Goal: Find specific page/section: Find specific page/section

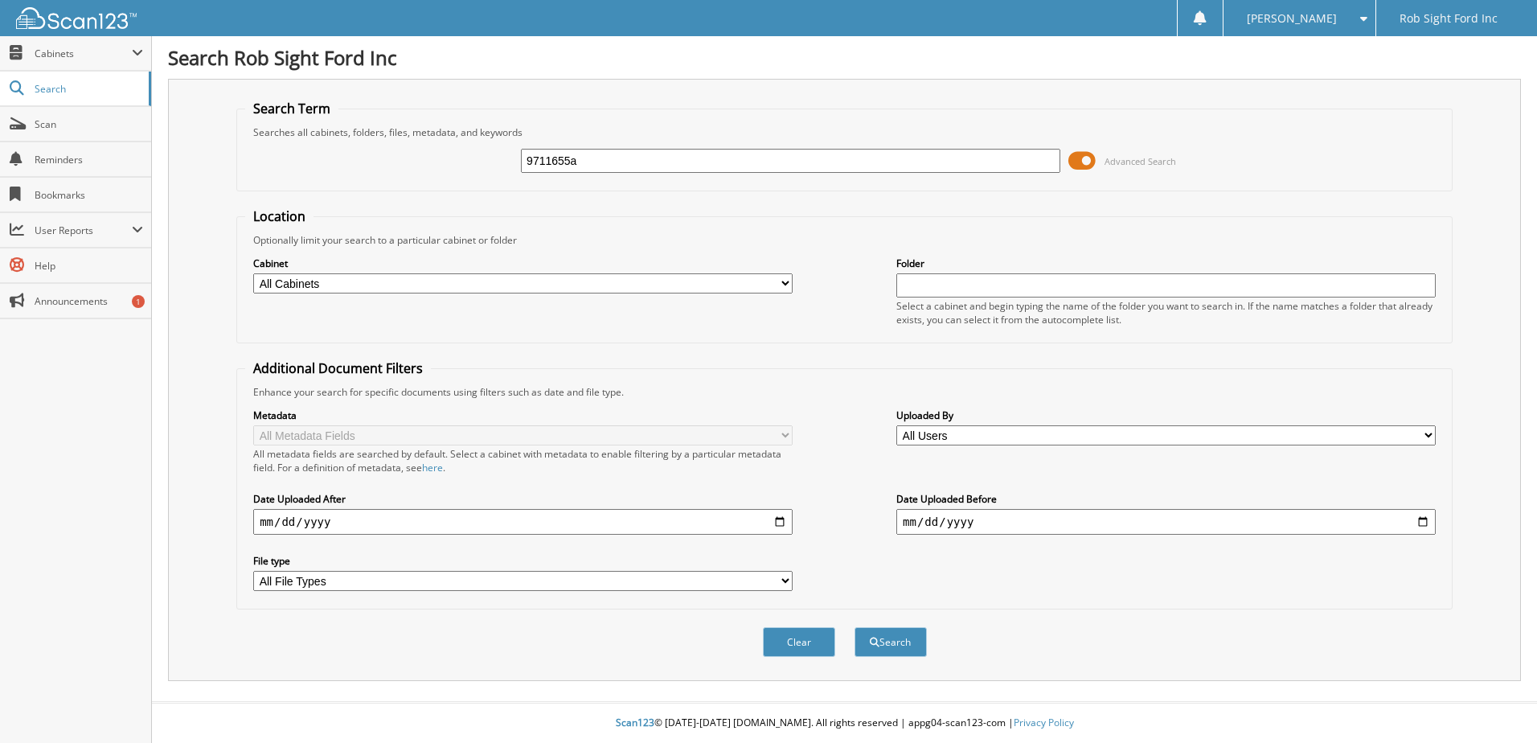
type input "9711655a"
click at [854, 627] on button "Search" at bounding box center [890, 642] width 72 height 30
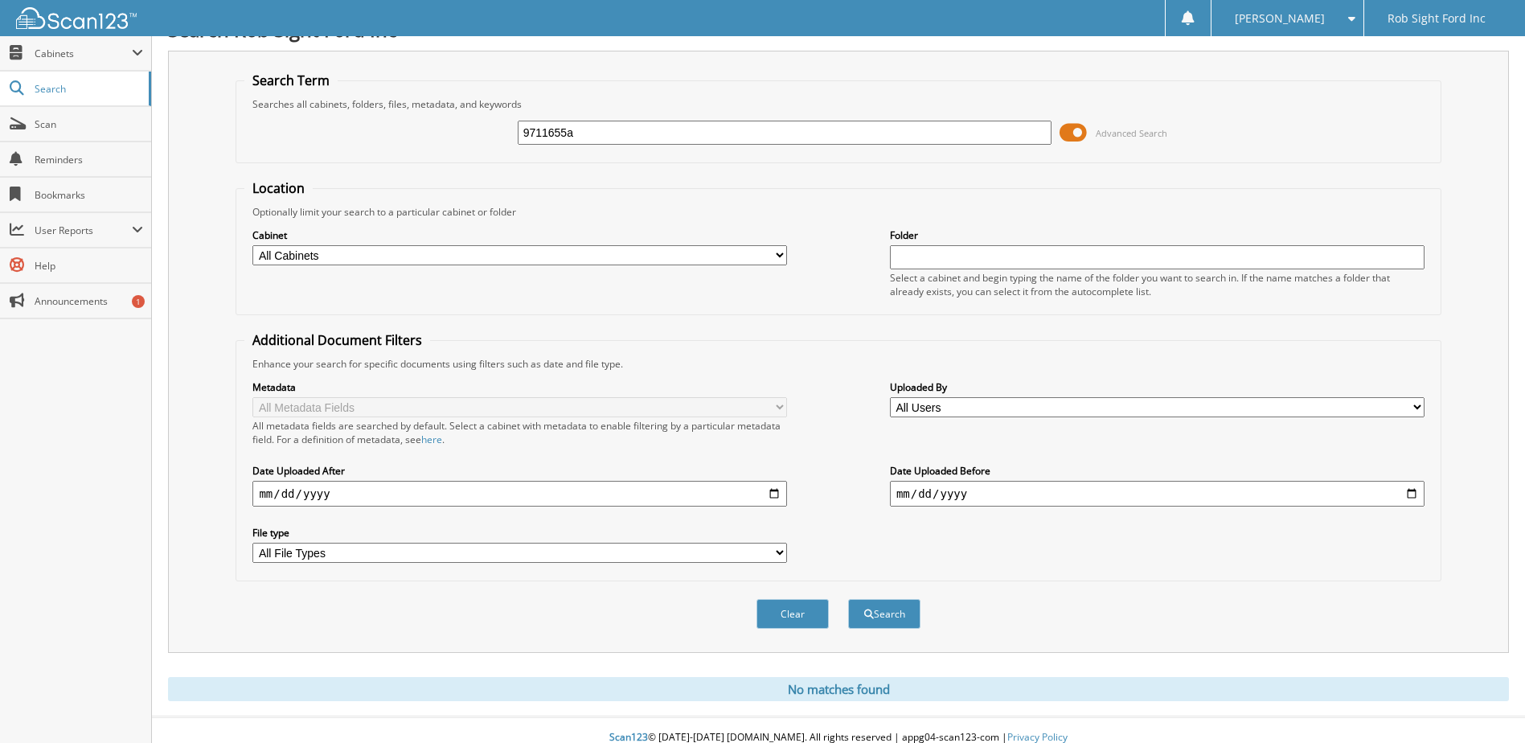
scroll to position [43, 0]
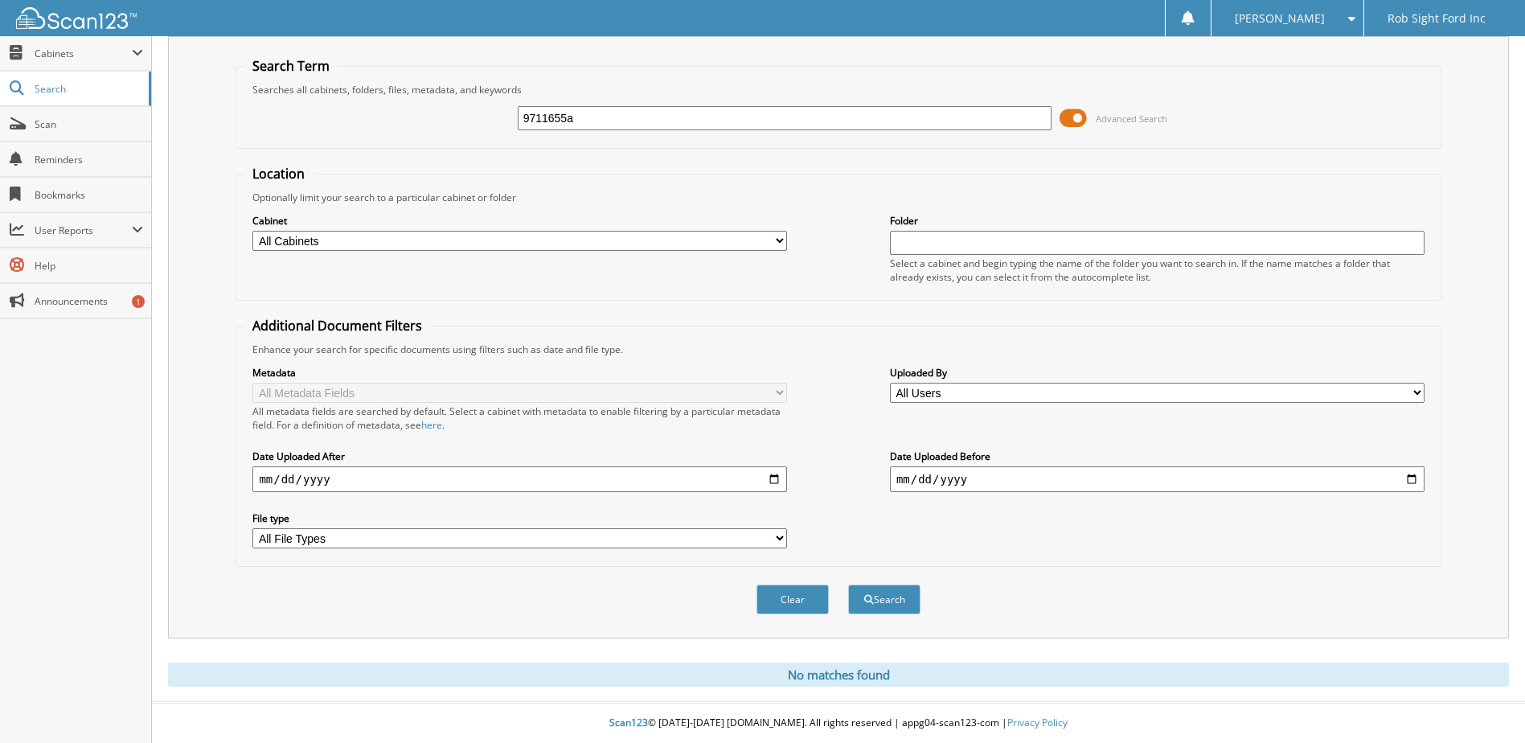
click at [1357, 27] on div "[PERSON_NAME] Settings Logout" at bounding box center [1286, 18] width 153 height 36
click at [1349, 23] on span at bounding box center [1347, 18] width 15 height 11
click at [1324, 71] on link "Logout" at bounding box center [1287, 78] width 152 height 28
